Goal: Navigation & Orientation: Go to known website

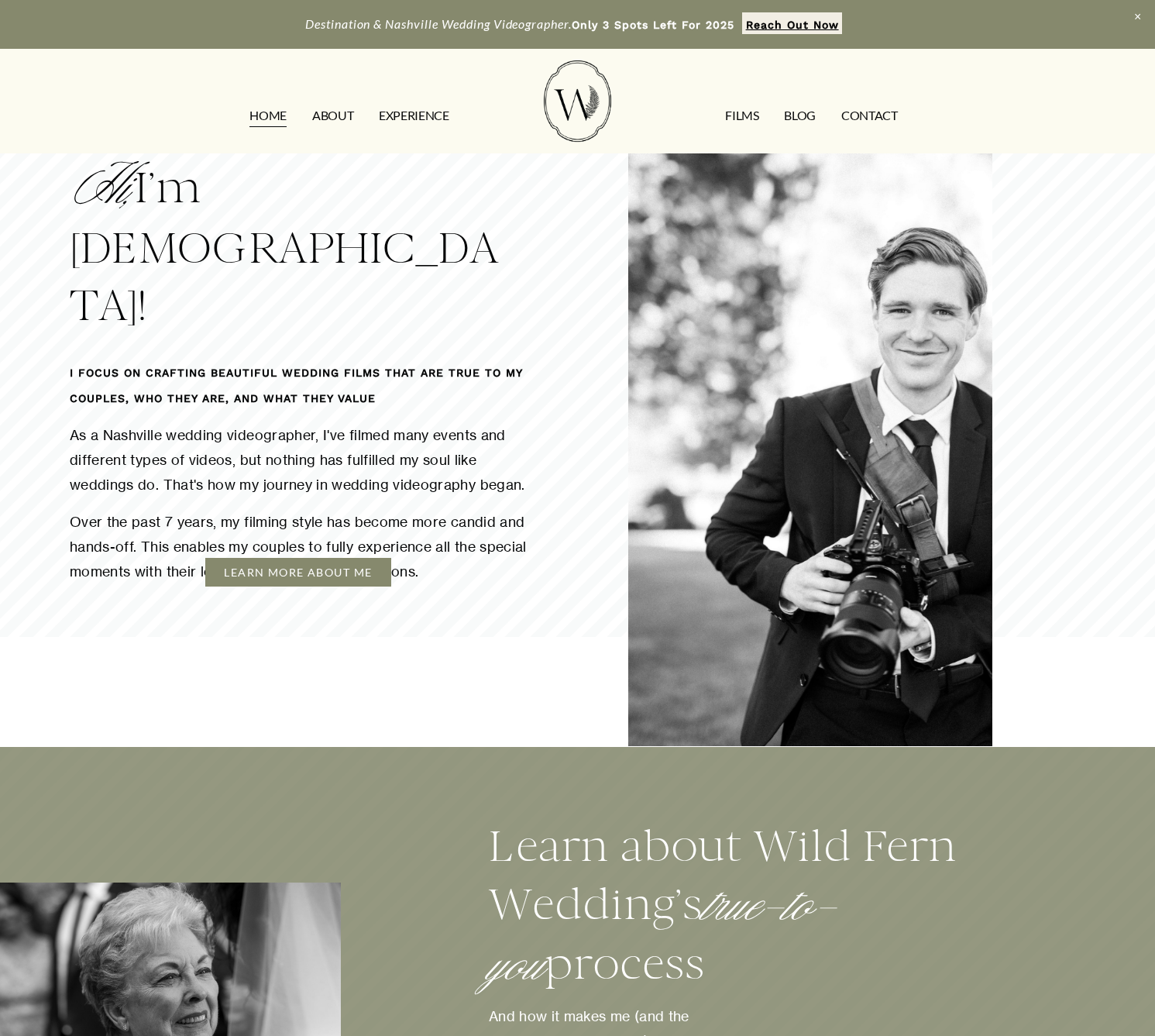
scroll to position [1661, 0]
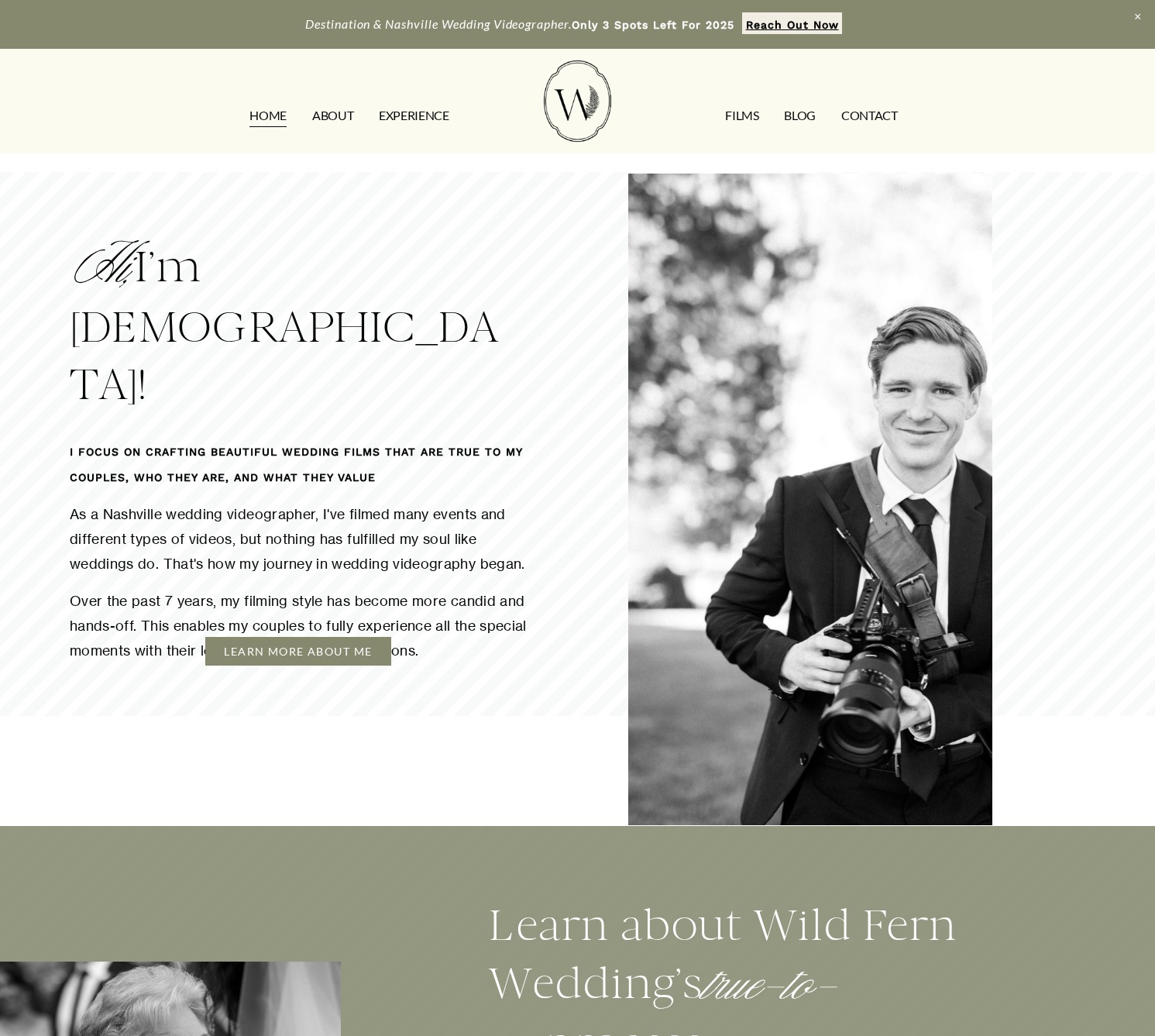
click at [338, 637] on link "LEARN MORE ABOUT ME" at bounding box center [298, 651] width 185 height 29
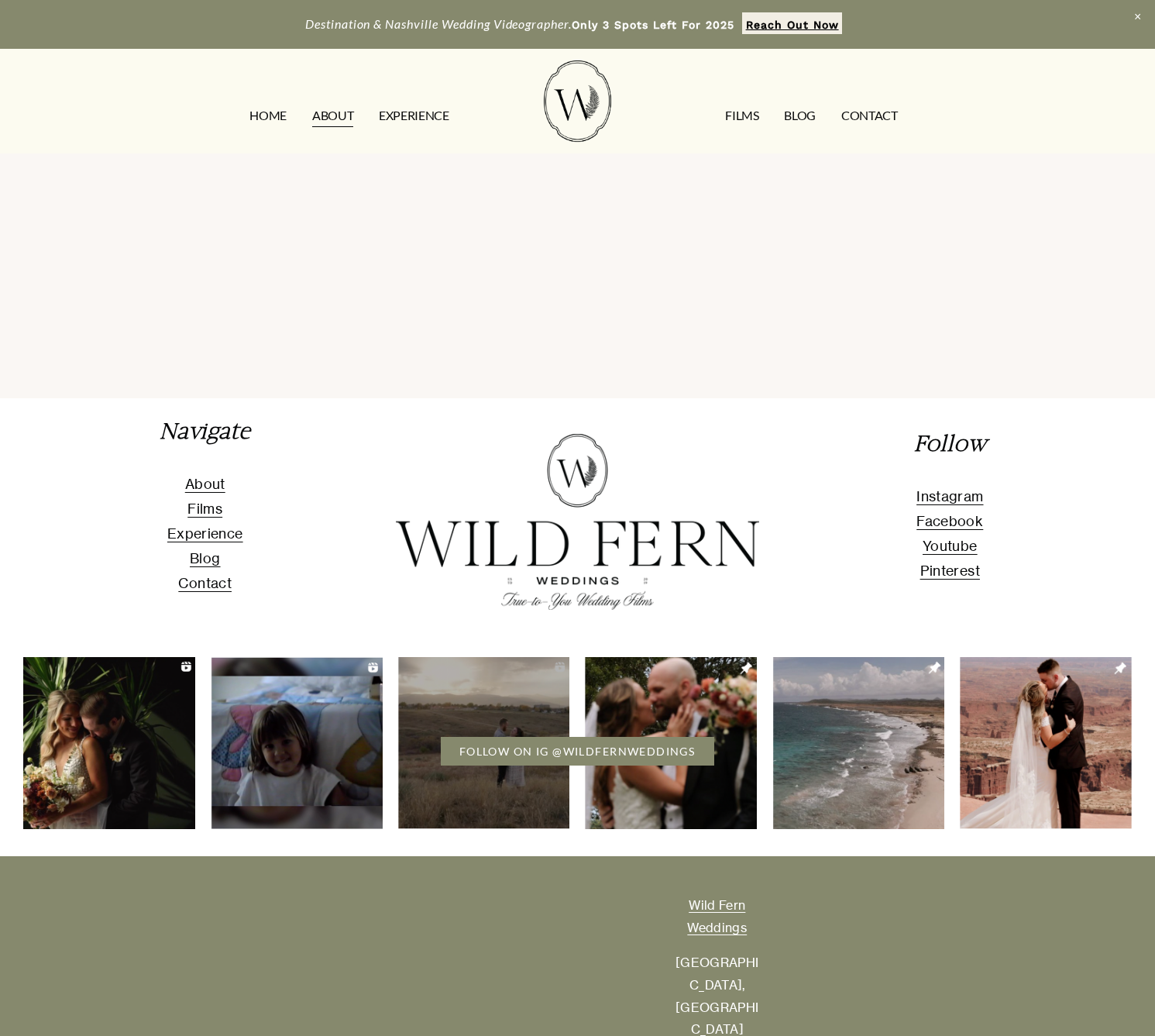
scroll to position [3617, 0]
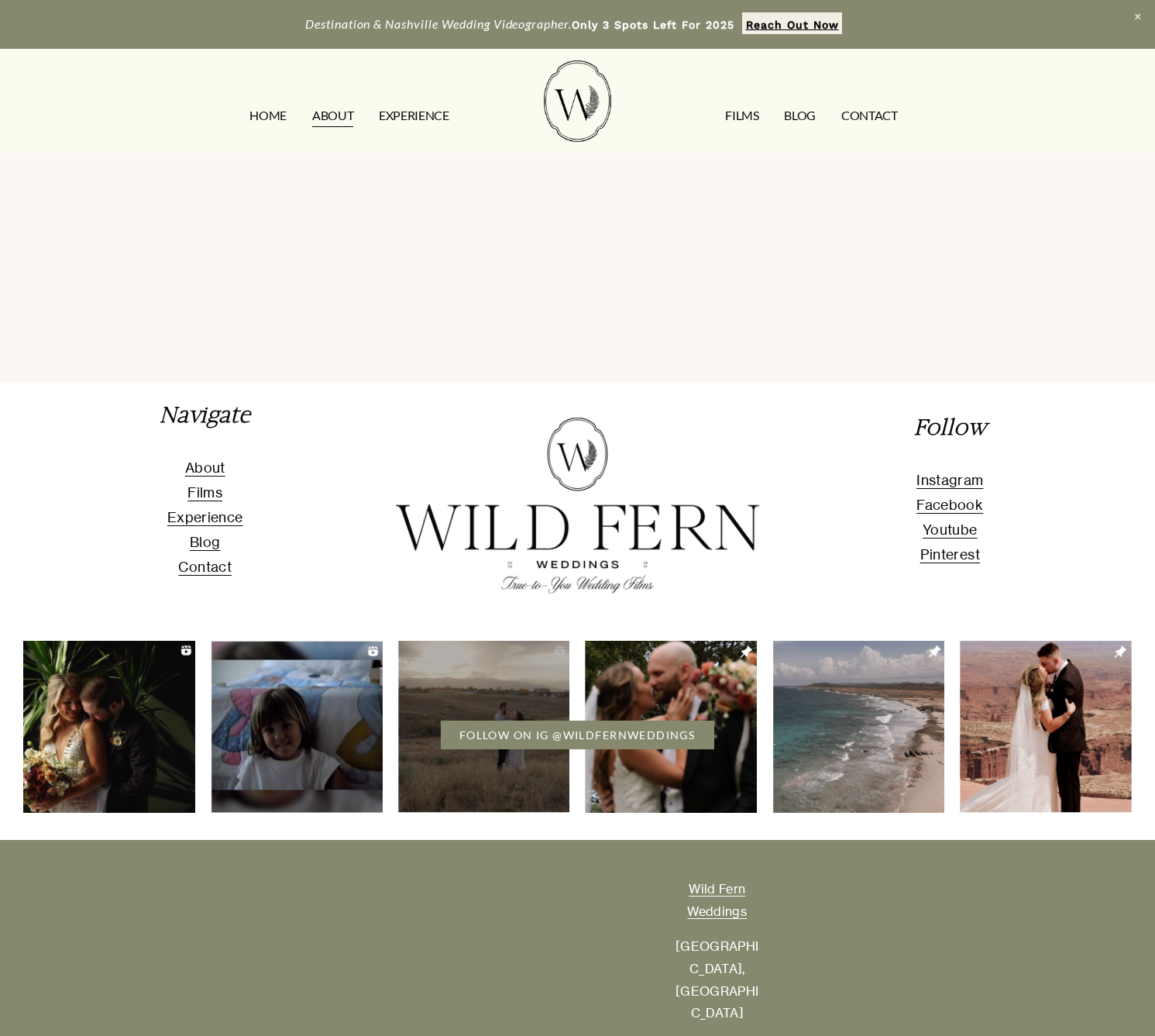
click at [924, 472] on span "Instagram" at bounding box center [950, 480] width 67 height 16
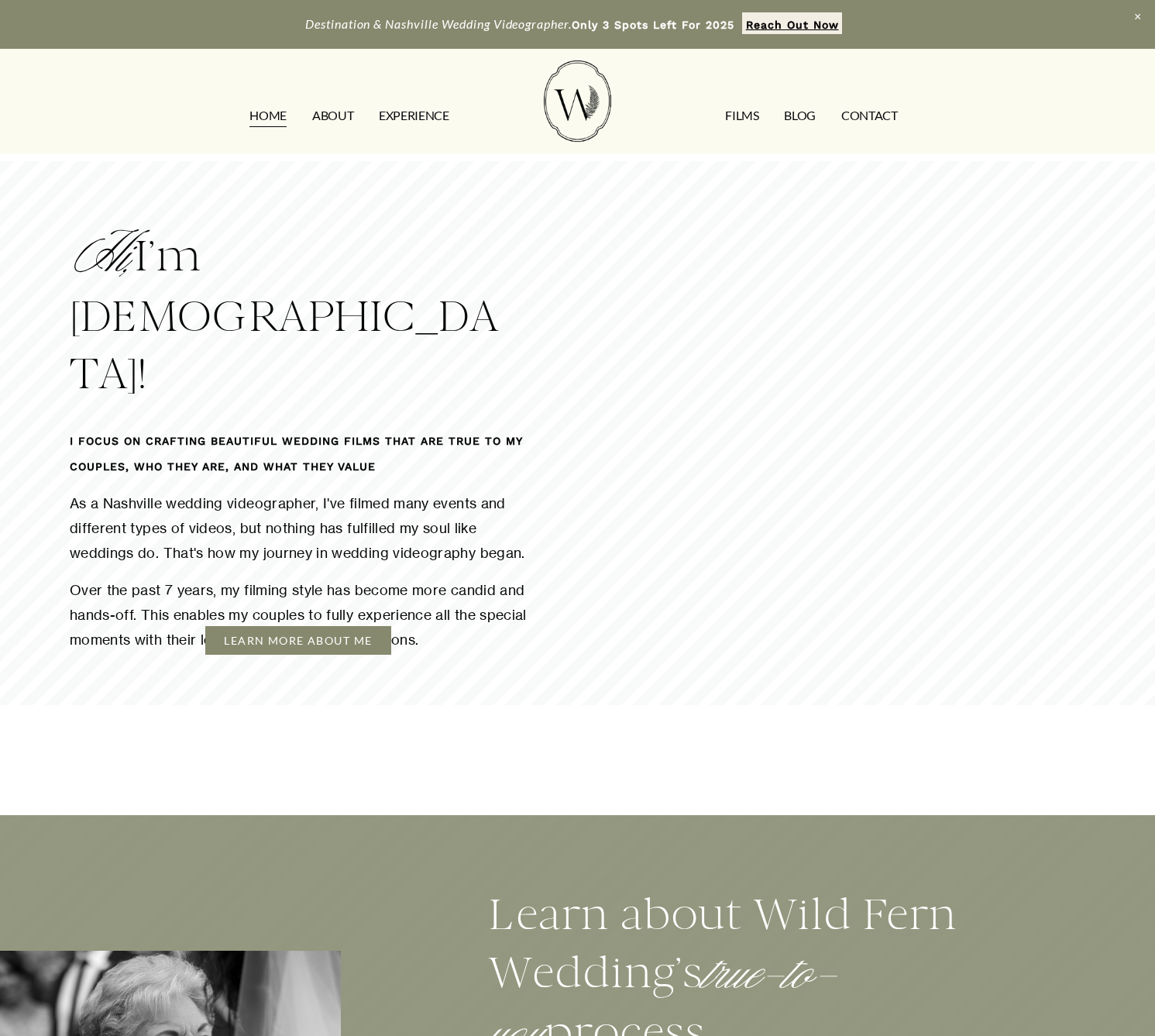
scroll to position [1661, 0]
